Goal: Task Accomplishment & Management: Manage account settings

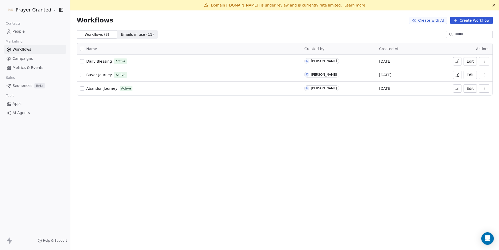
click at [22, 34] on link "People" at bounding box center [35, 31] width 62 height 9
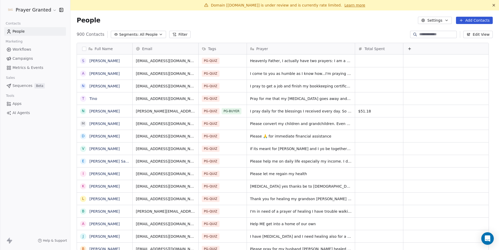
scroll to position [216, 421]
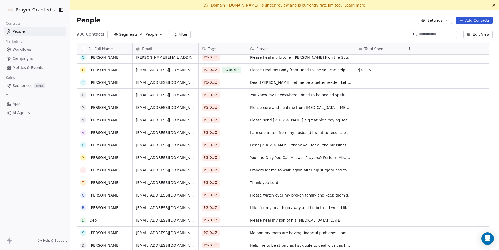
scroll to position [350, 0]
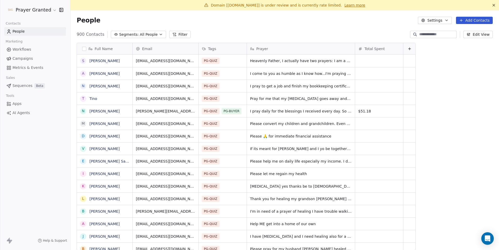
scroll to position [216, 421]
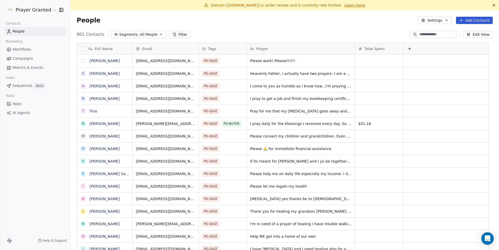
click at [83, 60] on button "grid" at bounding box center [83, 61] width 4 height 4
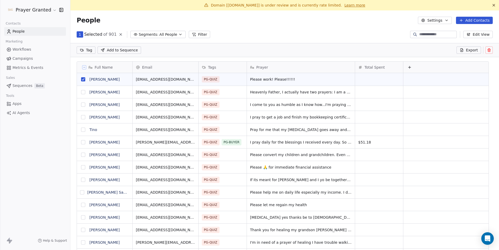
scroll to position [198, 421]
click at [488, 50] on icon at bounding box center [489, 50] width 2 height 2
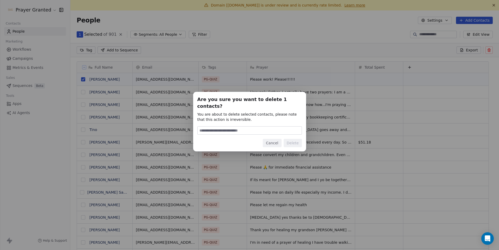
click at [254, 129] on input at bounding box center [250, 130] width 104 height 8
type input "******"
click at [293, 139] on button "Delete" at bounding box center [293, 143] width 18 height 8
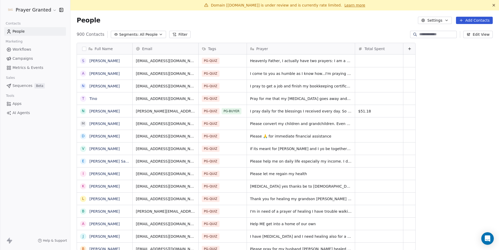
scroll to position [216, 421]
